Goal: Navigation & Orientation: Find specific page/section

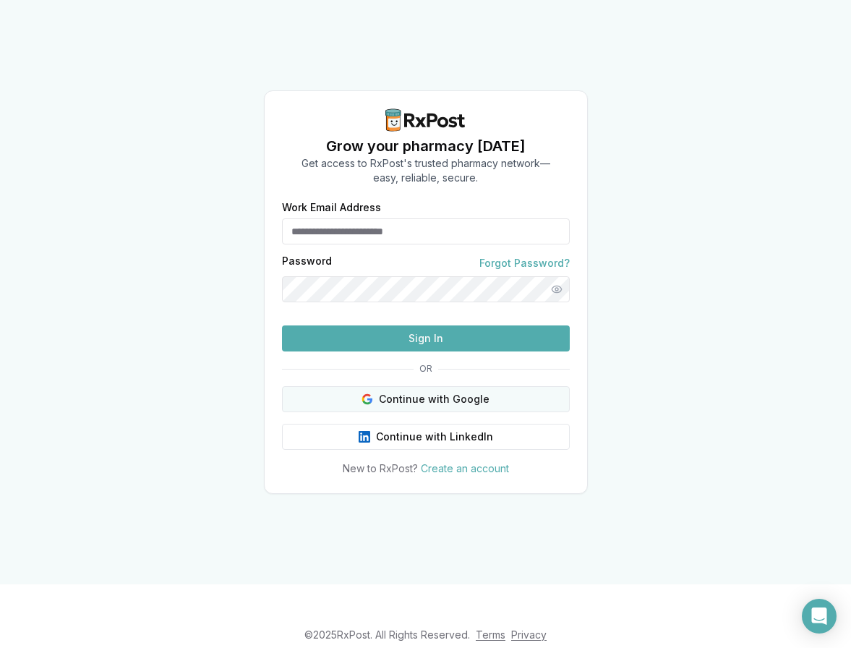
click at [416, 412] on button "Continue with Google" at bounding box center [426, 399] width 288 height 26
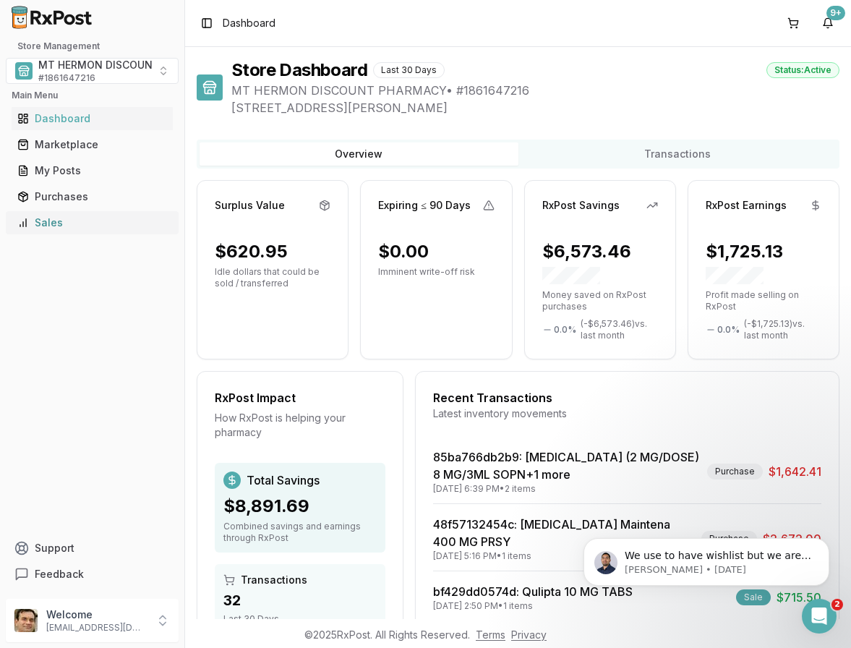
click at [64, 219] on div "Sales" at bounding box center [92, 222] width 150 height 14
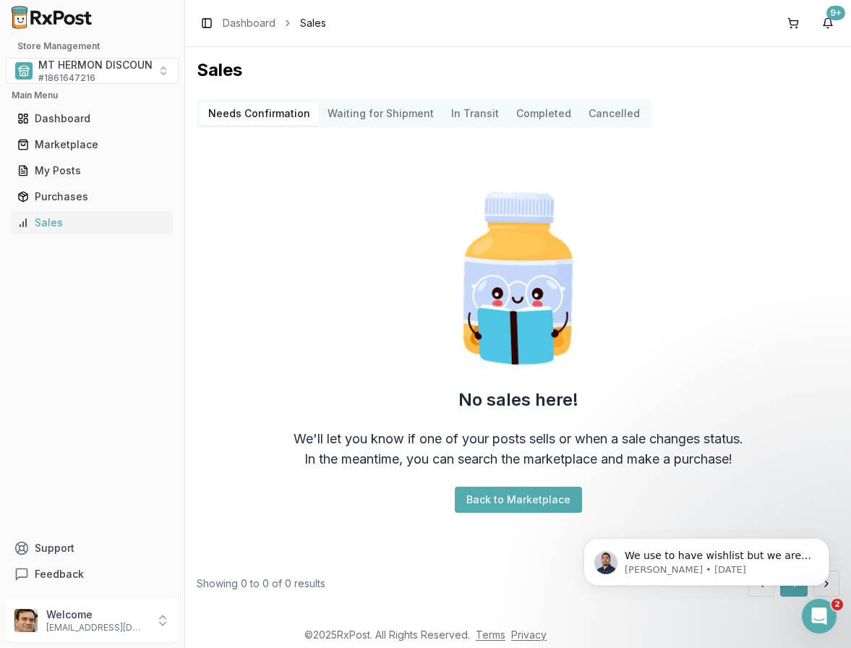
scroll to position [1, 0]
click at [55, 167] on div "My Posts" at bounding box center [92, 170] width 150 height 14
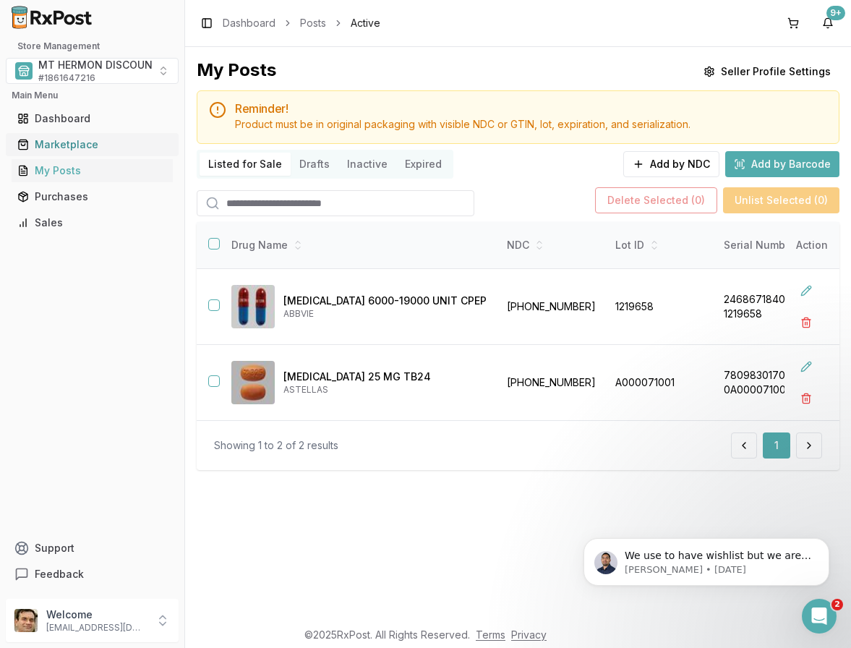
click at [61, 147] on div "Marketplace" at bounding box center [92, 144] width 150 height 14
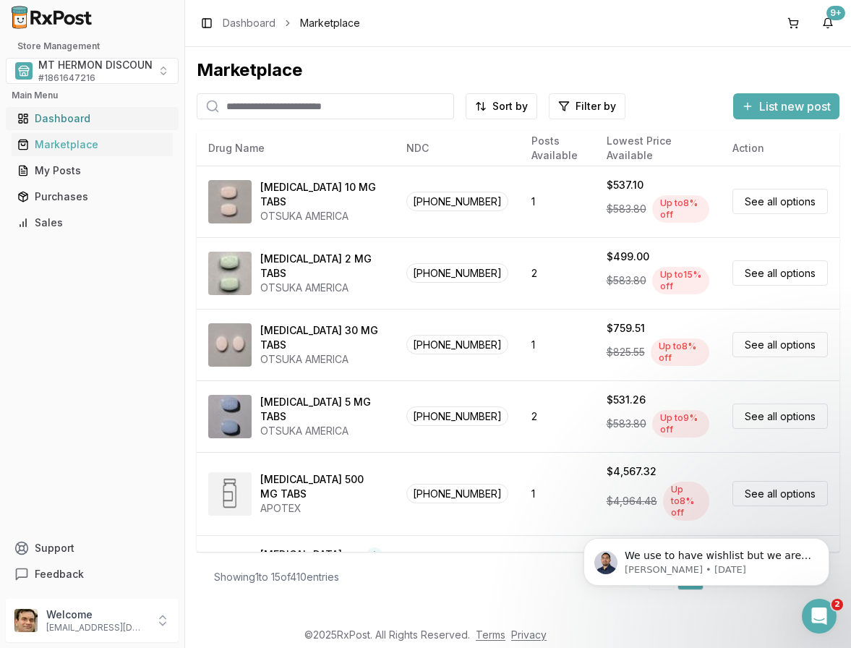
click at [59, 114] on div "Dashboard" at bounding box center [92, 118] width 150 height 14
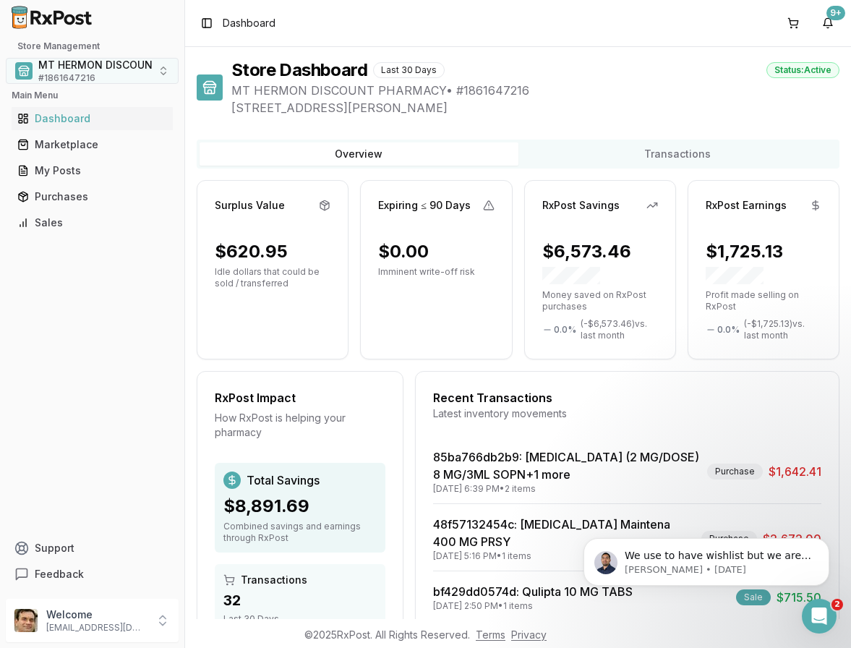
click at [143, 69] on span "MT HERMON DISCOUNT PHARMACY" at bounding box center [128, 65] width 181 height 14
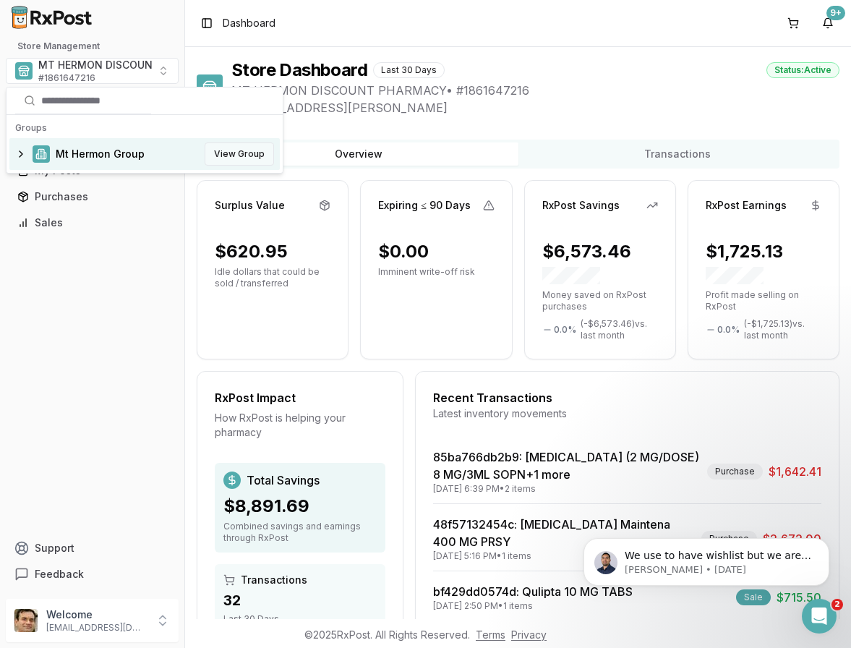
click at [245, 153] on button "View Group" at bounding box center [239, 153] width 69 height 23
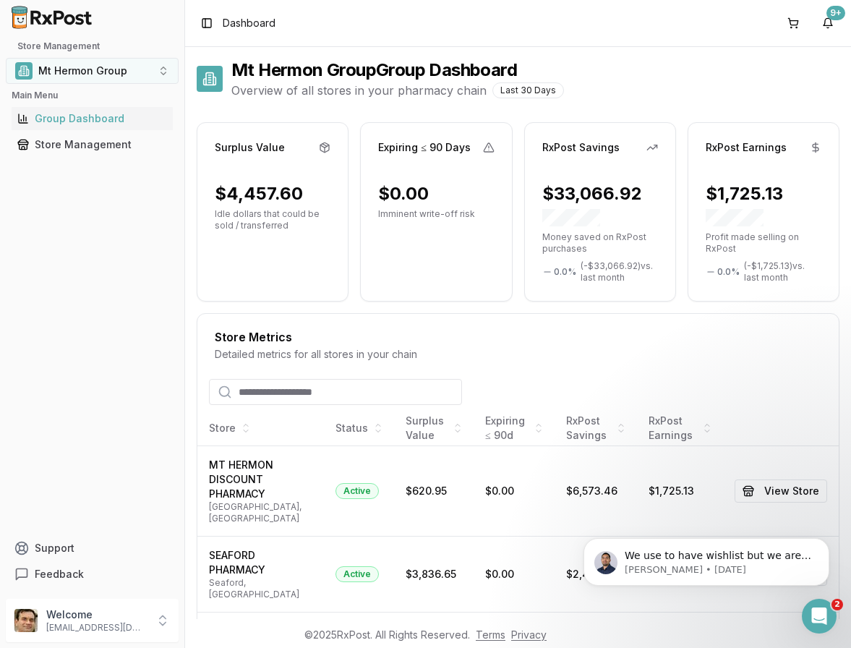
click at [160, 69] on button "Mt Hermon Group" at bounding box center [92, 71] width 173 height 26
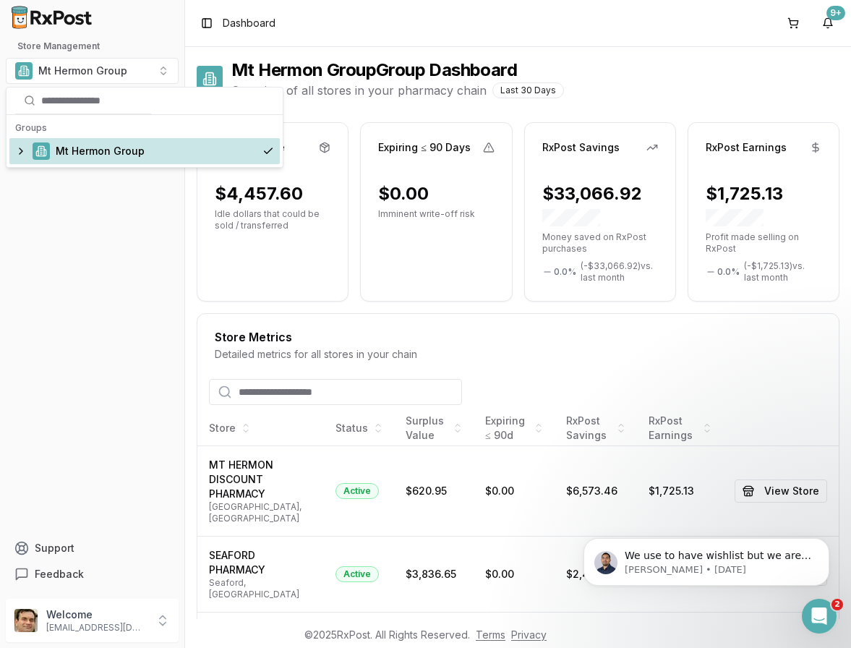
click at [22, 148] on div "Mt Hermon Group" at bounding box center [144, 151] width 270 height 26
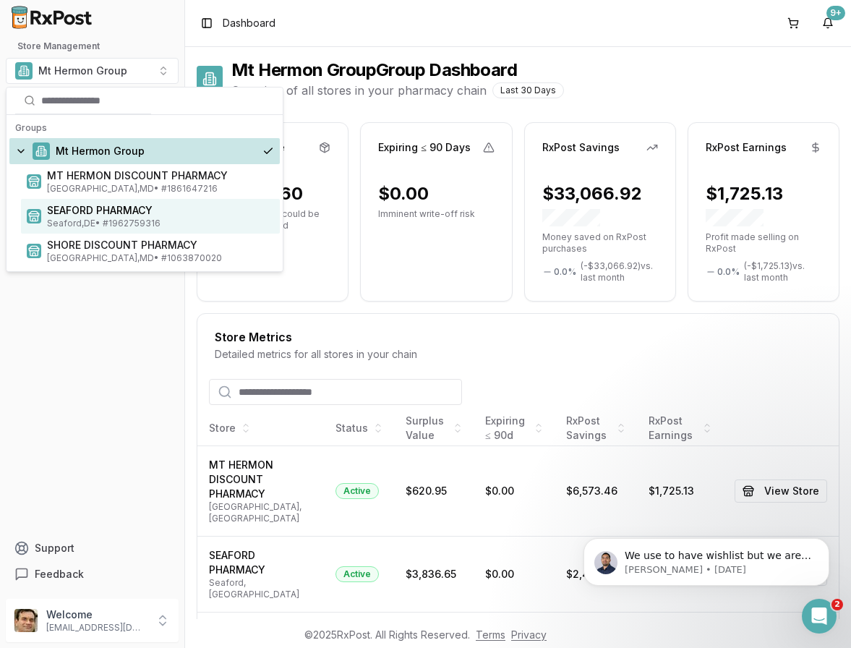
click at [68, 211] on span "SEAFORD PHARMACY" at bounding box center [160, 210] width 227 height 14
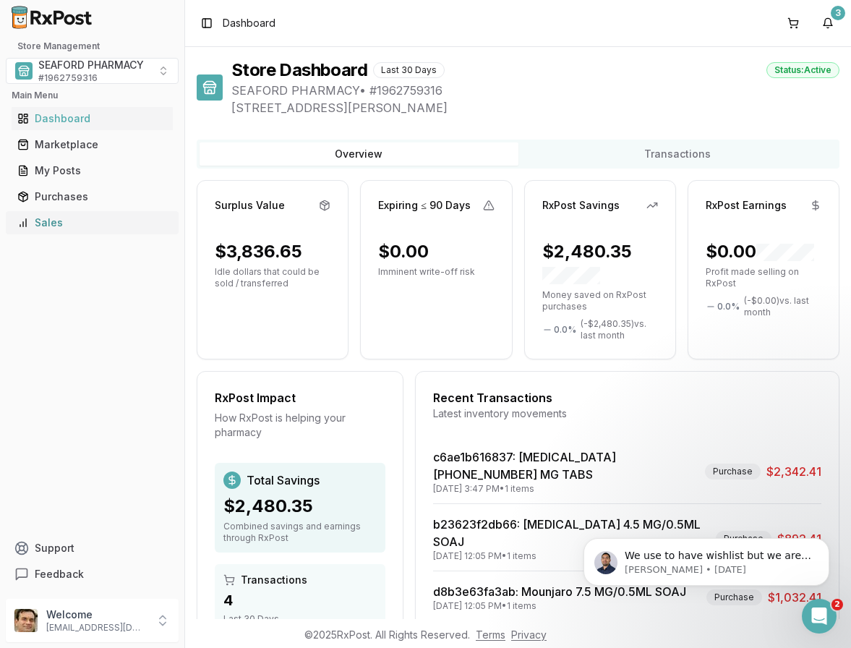
click at [131, 225] on div "Sales" at bounding box center [92, 222] width 150 height 14
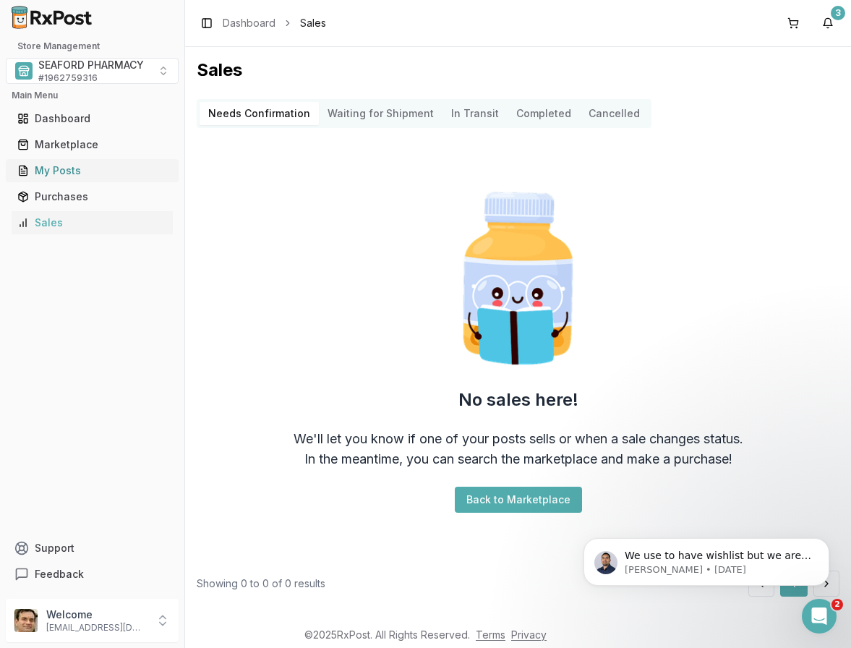
click at [52, 167] on div "My Posts" at bounding box center [92, 170] width 150 height 14
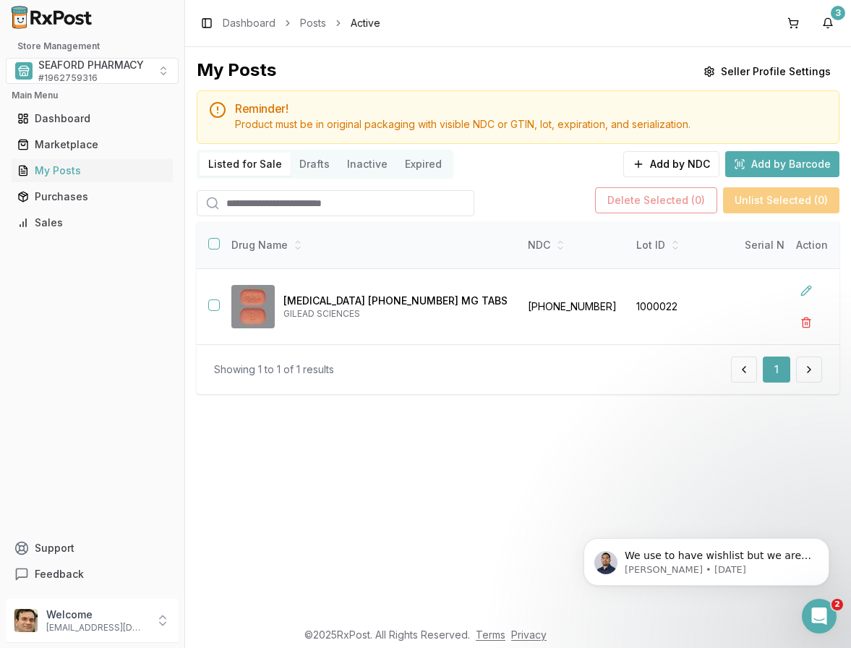
drag, startPoint x: 341, startPoint y: 351, endPoint x: 470, endPoint y: 352, distance: 129.4
click at [470, 352] on div "Showing 1 to 1 of 1 results 1" at bounding box center [518, 369] width 643 height 50
click at [27, 382] on div "Store Management SEAFORD PHARMACY # 1962759316 Main Menu Dashboard Marketplace …" at bounding box center [92, 314] width 184 height 558
click at [144, 71] on span "SEAFORD PHARMACY" at bounding box center [91, 65] width 106 height 14
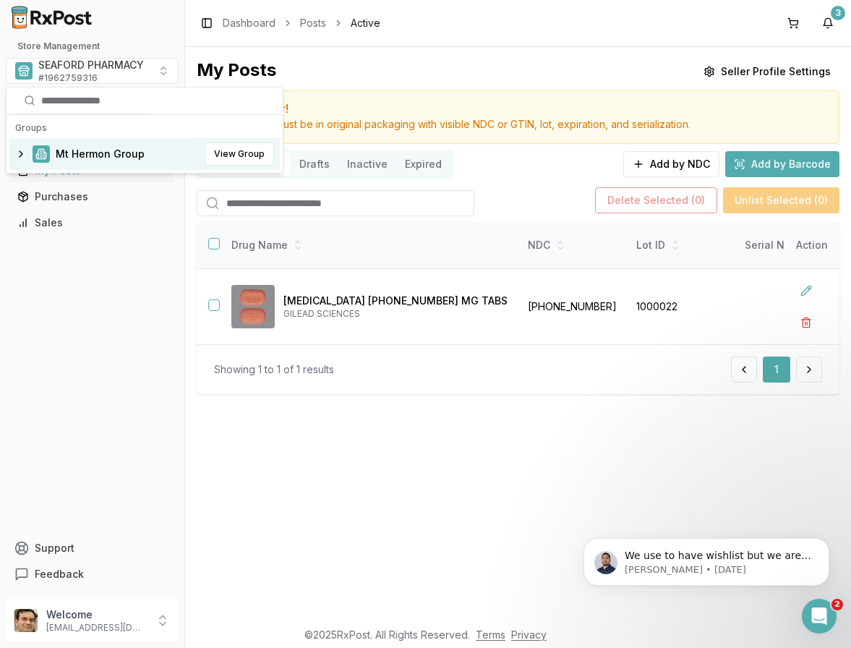
click at [141, 152] on span "Mt Hermon Group" at bounding box center [100, 154] width 89 height 14
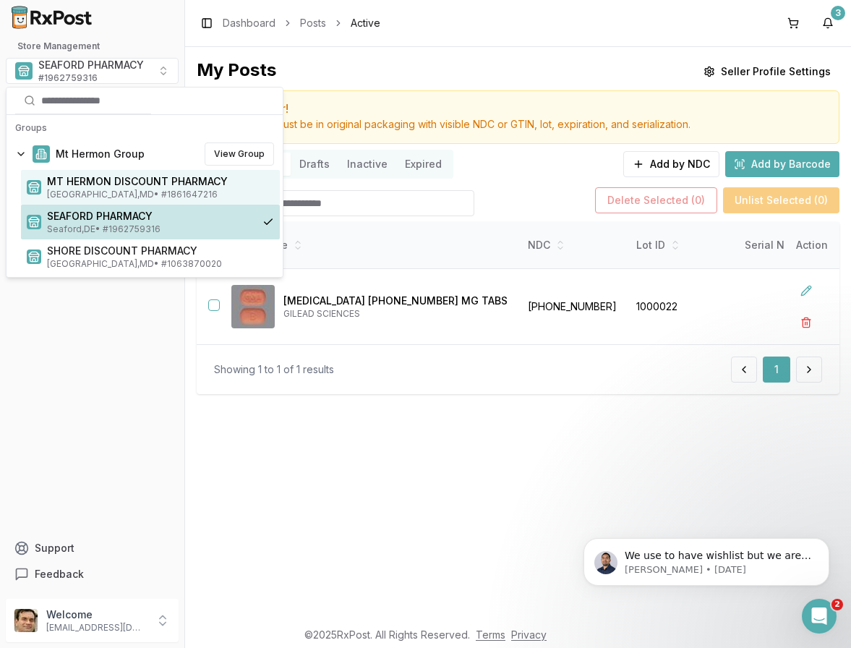
click at [150, 185] on span "MT HERMON DISCOUNT PHARMACY" at bounding box center [160, 181] width 227 height 14
click at [204, 189] on span "[GEOGRAPHIC_DATA] , [GEOGRAPHIC_DATA] • # 1861647216" at bounding box center [160, 195] width 227 height 12
